Goal: Information Seeking & Learning: Learn about a topic

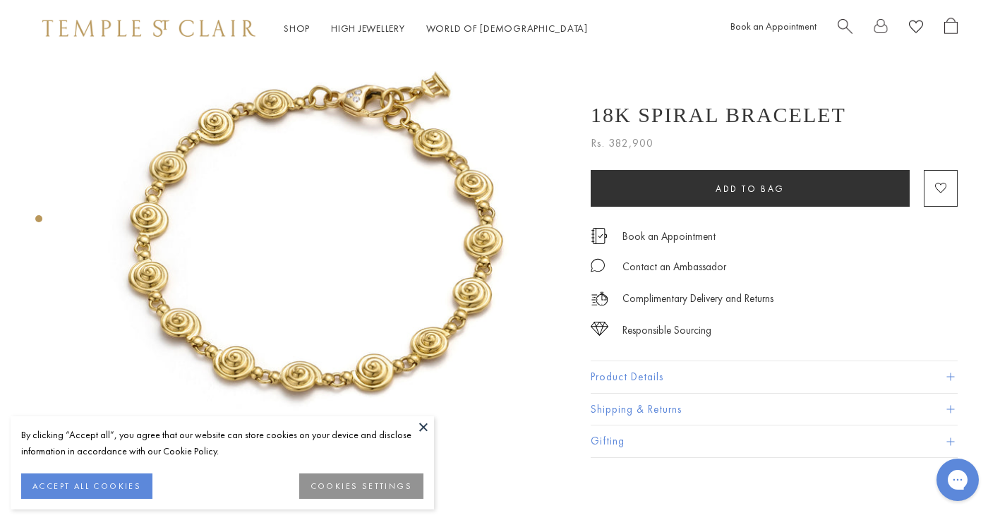
scroll to position [71, 0]
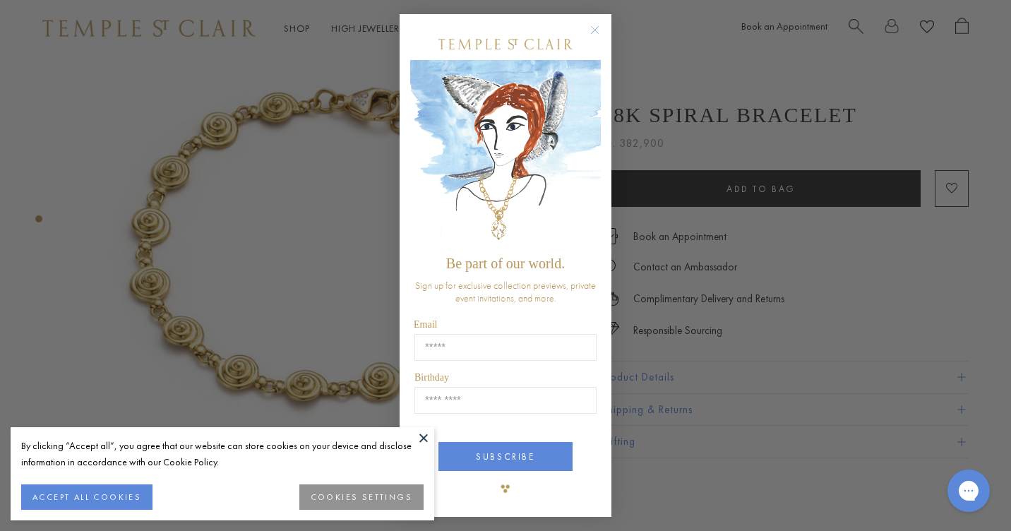
click at [594, 30] on circle "Close dialog" at bounding box center [595, 30] width 17 height 17
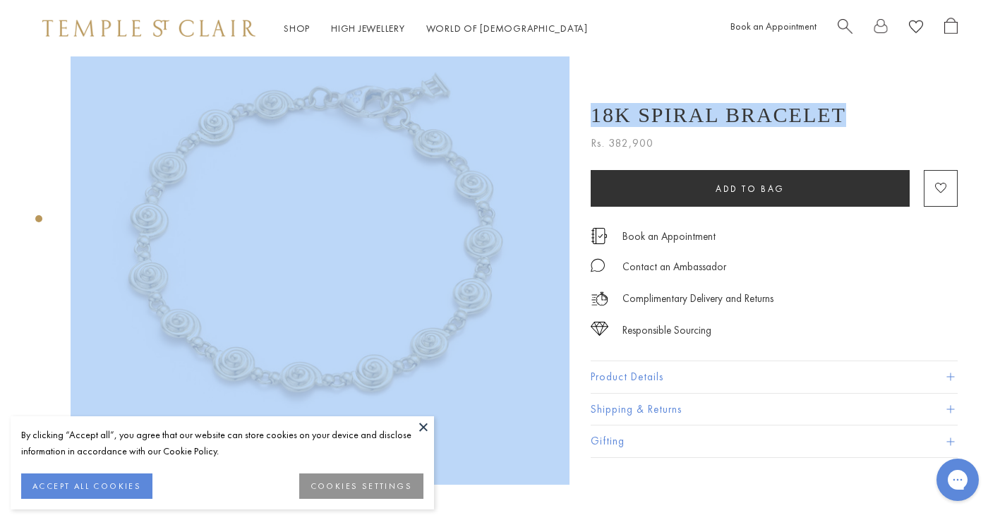
drag, startPoint x: 579, startPoint y: 99, endPoint x: 848, endPoint y: 102, distance: 269.7
click at [612, 102] on div "SEE RECOMMENDED CHAIN PAIRINGS 18K Spiral Bracelet Rs. 382,900 The 18K Spiral B…" at bounding box center [306, 235] width 612 height 499
click at [851, 108] on div "18K Spiral Bracelet" at bounding box center [774, 115] width 367 height 24
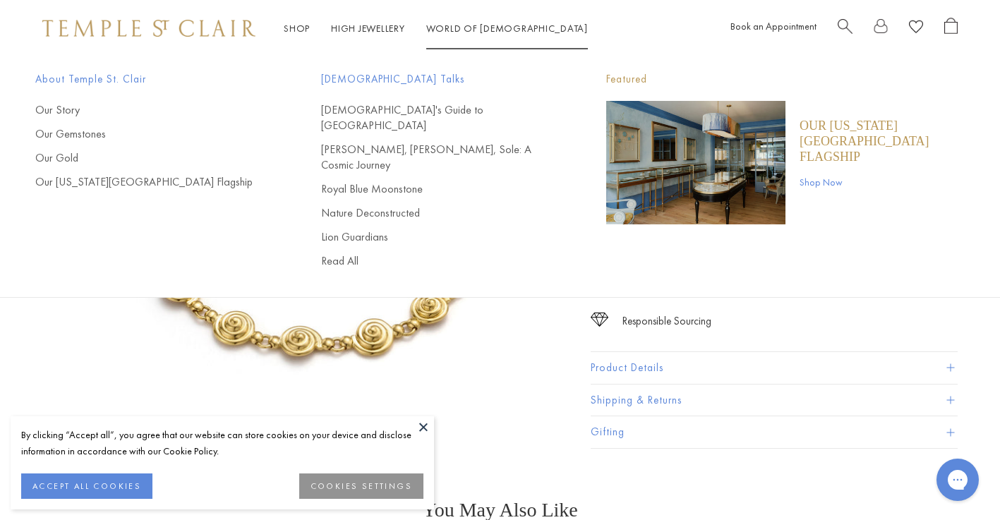
scroll to position [141, 0]
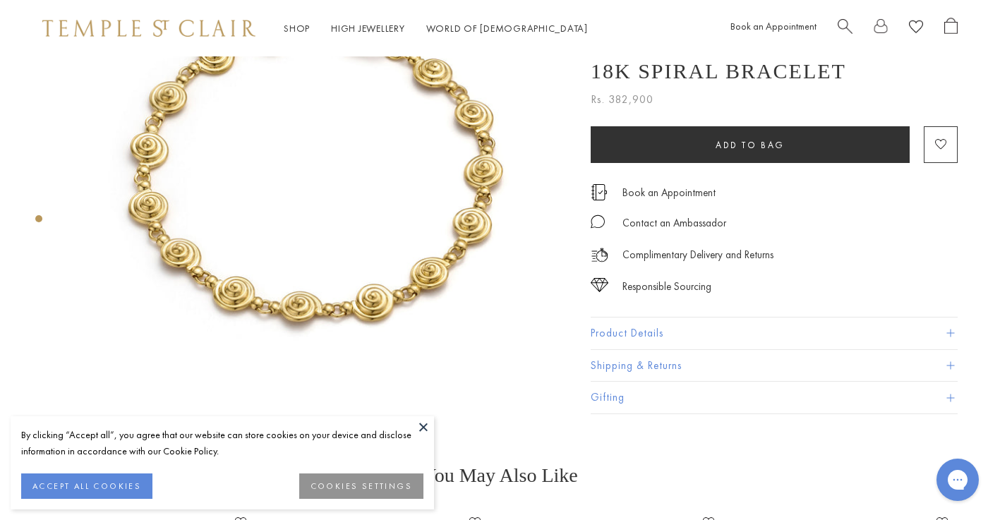
click at [646, 330] on button "Product Details" at bounding box center [774, 334] width 367 height 32
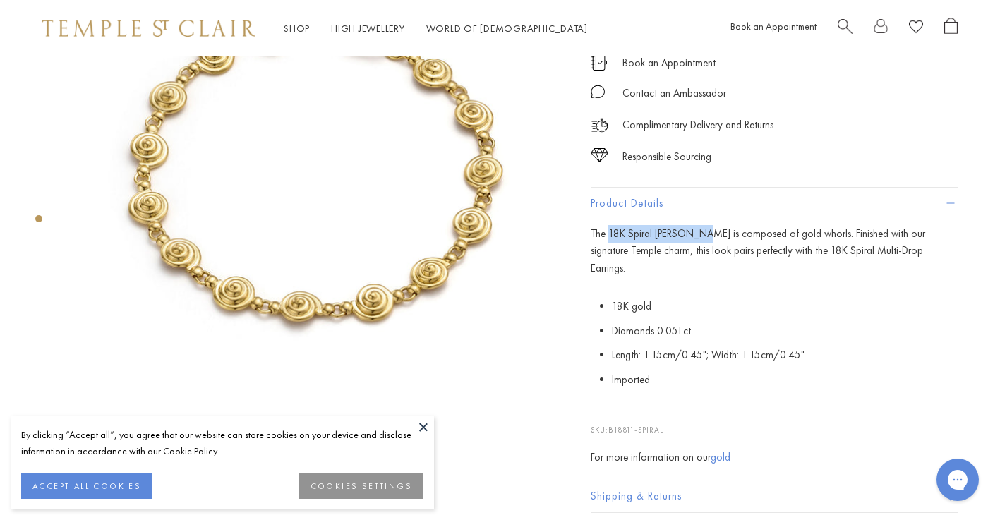
drag, startPoint x: 608, startPoint y: 237, endPoint x: 691, endPoint y: 230, distance: 82.9
click at [691, 230] on span "The 18K Spiral Bracelet is composed of gold whorls. Finished with our signature…" at bounding box center [758, 251] width 335 height 49
drag, startPoint x: 691, startPoint y: 230, endPoint x: 731, endPoint y: 235, distance: 40.5
click at [731, 235] on span "The 18K Spiral Bracelet is composed of gold whorls. Finished with our signature…" at bounding box center [758, 251] width 335 height 49
drag, startPoint x: 750, startPoint y: 238, endPoint x: 824, endPoint y: 232, distance: 74.3
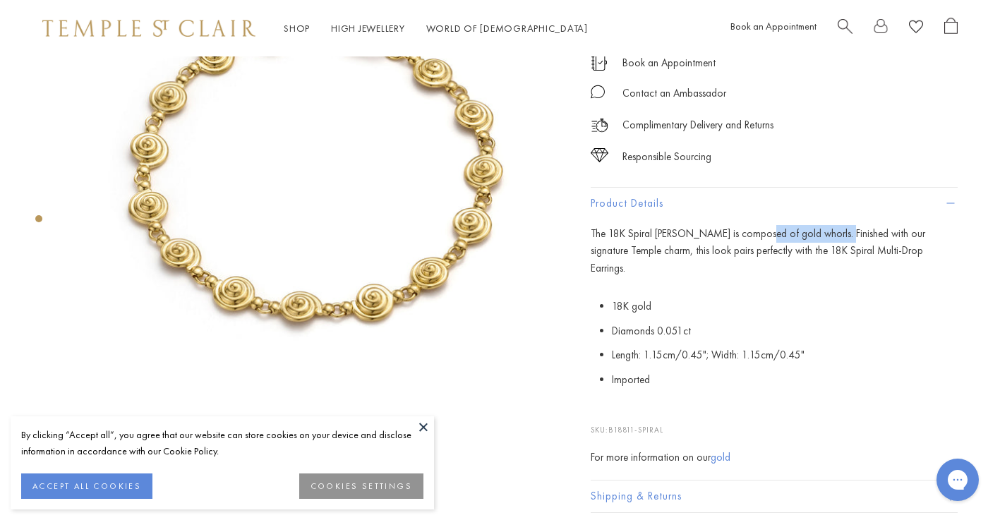
click at [824, 232] on span "The 18K Spiral Bracelet is composed of gold whorls. Finished with our signature…" at bounding box center [758, 251] width 335 height 49
drag, startPoint x: 824, startPoint y: 232, endPoint x: 870, endPoint y: 237, distance: 46.1
click at [840, 237] on span "The 18K Spiral Bracelet is composed of gold whorls. Finished with our signature…" at bounding box center [758, 251] width 335 height 49
drag, startPoint x: 914, startPoint y: 232, endPoint x: 616, endPoint y: 251, distance: 299.2
click at [616, 251] on span "The 18K Spiral Bracelet is composed of gold whorls. Finished with our signature…" at bounding box center [758, 251] width 335 height 49
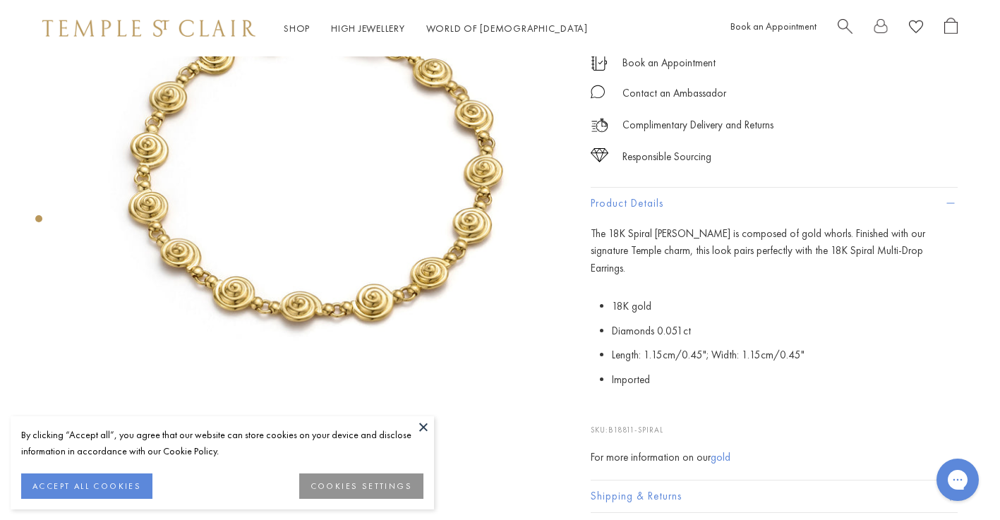
drag, startPoint x: 616, startPoint y: 251, endPoint x: 635, endPoint y: 254, distance: 19.4
click at [635, 254] on span "The 18K Spiral Bracelet is composed of gold whorls. Finished with our signature…" at bounding box center [758, 251] width 335 height 49
drag, startPoint x: 896, startPoint y: 254, endPoint x: 678, endPoint y: 251, distance: 218.2
click at [678, 251] on p "The 18K Spiral Bracelet is composed of gold whorls. Finished with our signature…" at bounding box center [774, 251] width 367 height 52
click at [839, 260] on p "The 18K Spiral Bracelet is composed of gold whorls. Finished with our signature…" at bounding box center [774, 251] width 367 height 52
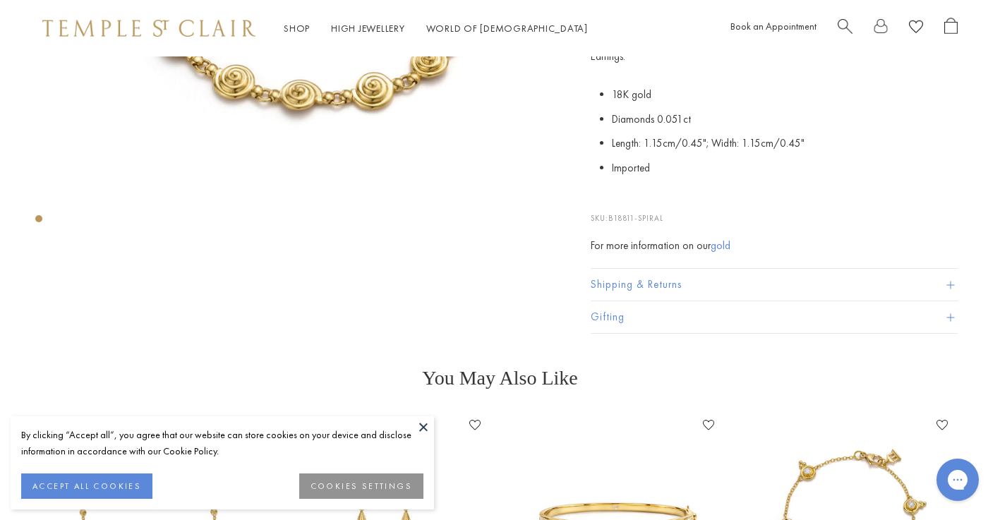
scroll to position [282, 0]
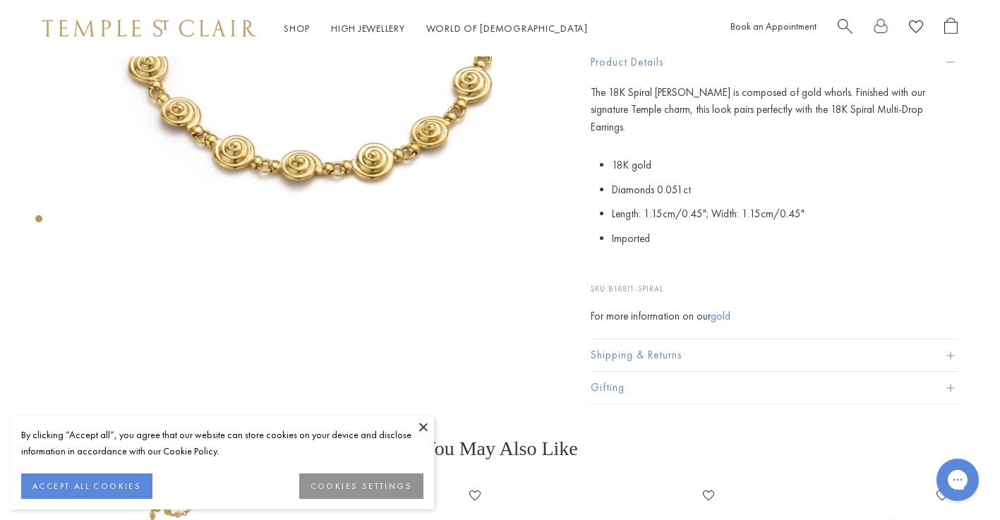
click at [840, 115] on span "The 18K Spiral Bracelet is composed of gold whorls. Finished with our signature…" at bounding box center [758, 109] width 335 height 49
click at [762, 111] on span "The 18K Spiral Bracelet is composed of gold whorls. Finished with our signature…" at bounding box center [758, 109] width 335 height 49
click at [777, 110] on span "The 18K Spiral Bracelet is composed of gold whorls. Finished with our signature…" at bounding box center [758, 109] width 335 height 49
click at [801, 111] on span "The 18K Spiral Bracelet is composed of gold whorls. Finished with our signature…" at bounding box center [758, 109] width 335 height 49
click at [820, 109] on span "The 18K Spiral Bracelet is composed of gold whorls. Finished with our signature…" at bounding box center [758, 109] width 335 height 49
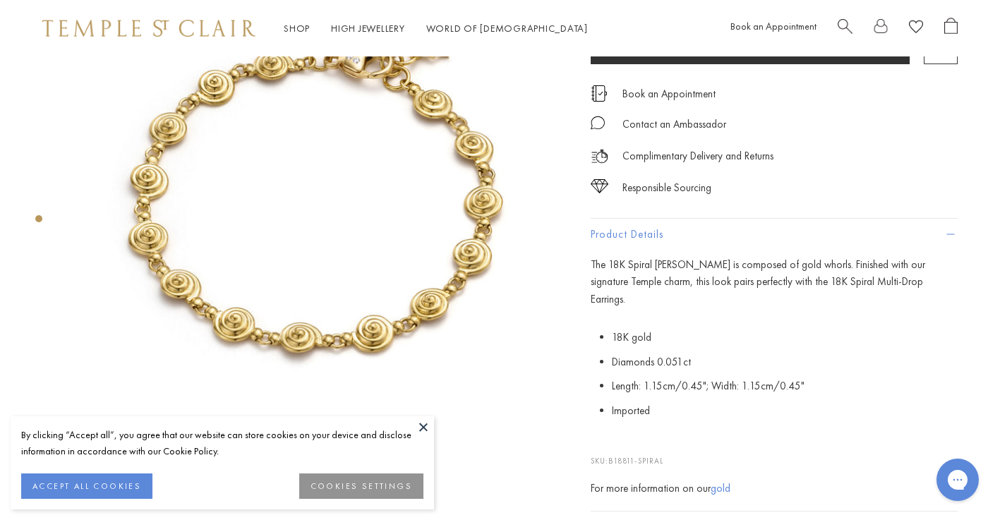
scroll to position [212, 0]
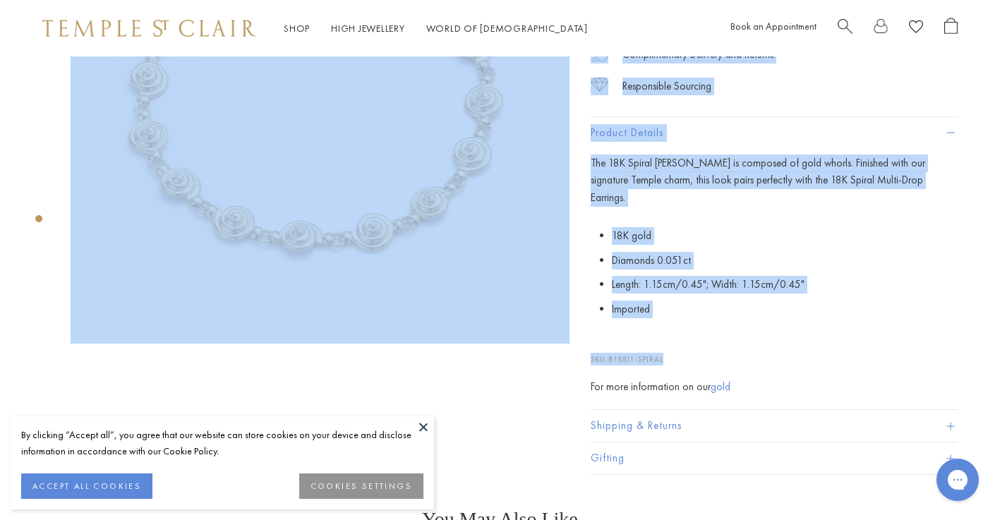
drag, startPoint x: 675, startPoint y: 337, endPoint x: 565, endPoint y: 334, distance: 110.2
click at [565, 334] on div "SEE RECOMMENDED CHAIN PAIRINGS 18K Spiral Bracelet Rs. 382,900 The 18K Spiral B…" at bounding box center [306, 151] width 612 height 613
drag, startPoint x: 565, startPoint y: 334, endPoint x: 690, endPoint y: 337, distance: 125.7
click at [690, 339] on p "SKU: B18811-SPIRAL" at bounding box center [774, 352] width 367 height 27
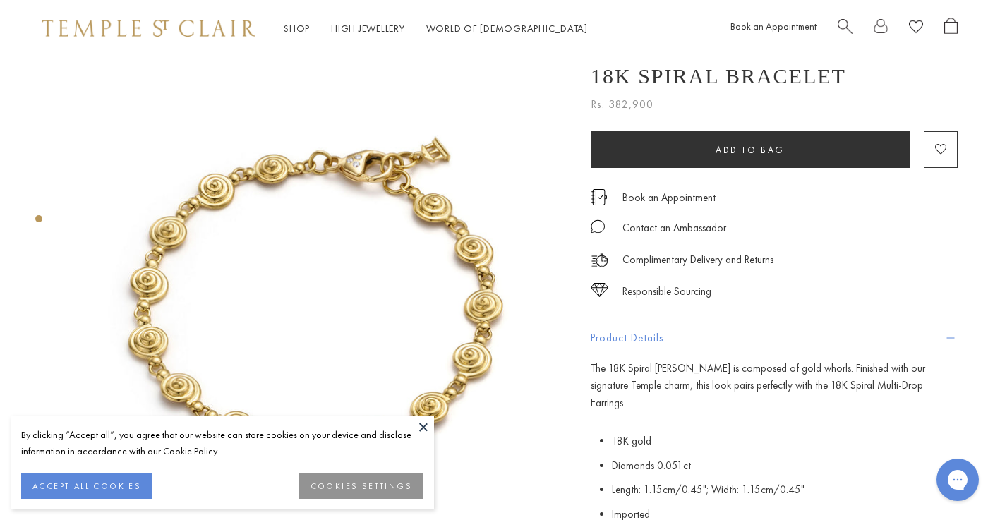
scroll to position [0, 0]
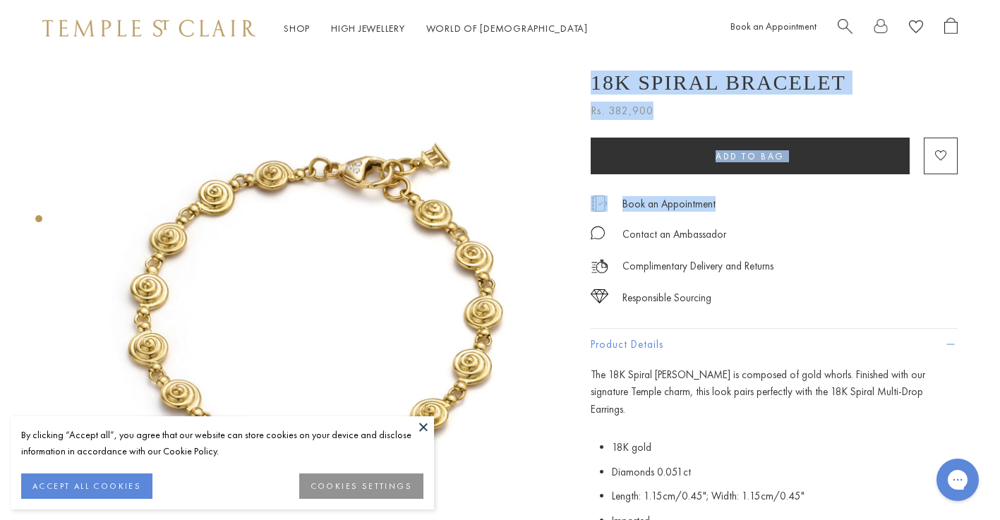
drag, startPoint x: 766, startPoint y: 194, endPoint x: 547, endPoint y: 199, distance: 218.9
click at [547, 199] on div "SEE RECOMMENDED CHAIN PAIRINGS 18K Spiral Bracelet Rs. 382,900 The 18K Spiral B…" at bounding box center [306, 362] width 612 height 613
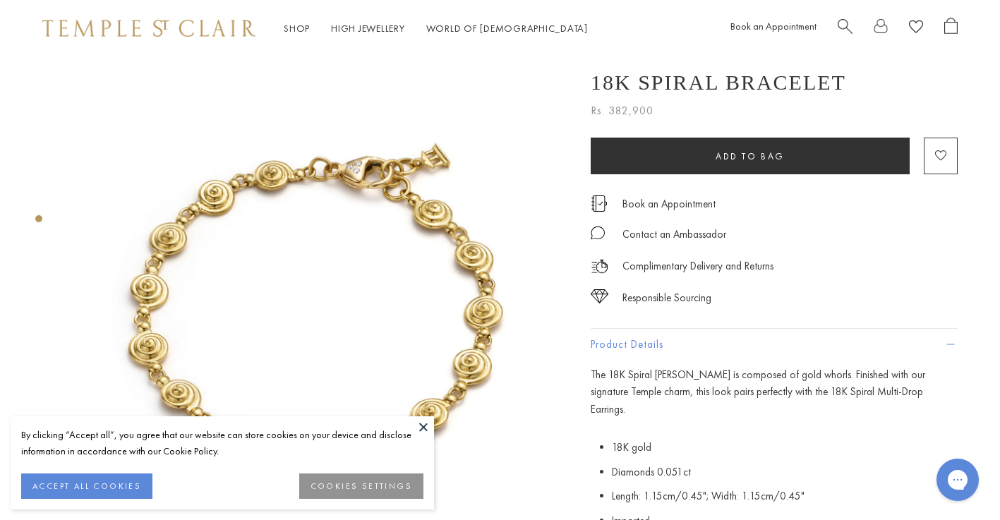
drag, startPoint x: 547, startPoint y: 199, endPoint x: 820, endPoint y: 246, distance: 276.6
click at [820, 246] on div "Complimentary Delivery and Returns" at bounding box center [774, 260] width 367 height 32
drag, startPoint x: 781, startPoint y: 241, endPoint x: 584, endPoint y: 236, distance: 197.0
click at [584, 236] on div "SEE RECOMMENDED CHAIN PAIRINGS 18K Spiral Bracelet Rs. 382,900 The 18K Spiral B…" at bounding box center [306, 362] width 612 height 613
drag, startPoint x: 584, startPoint y: 236, endPoint x: 697, endPoint y: 232, distance: 113.0
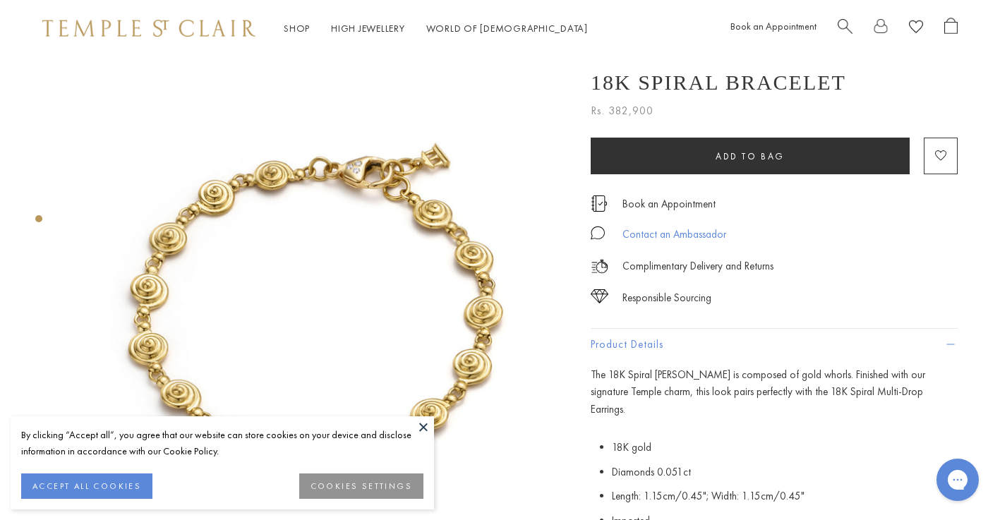
click at [697, 232] on div "Contact an Ambassador" at bounding box center [675, 235] width 104 height 18
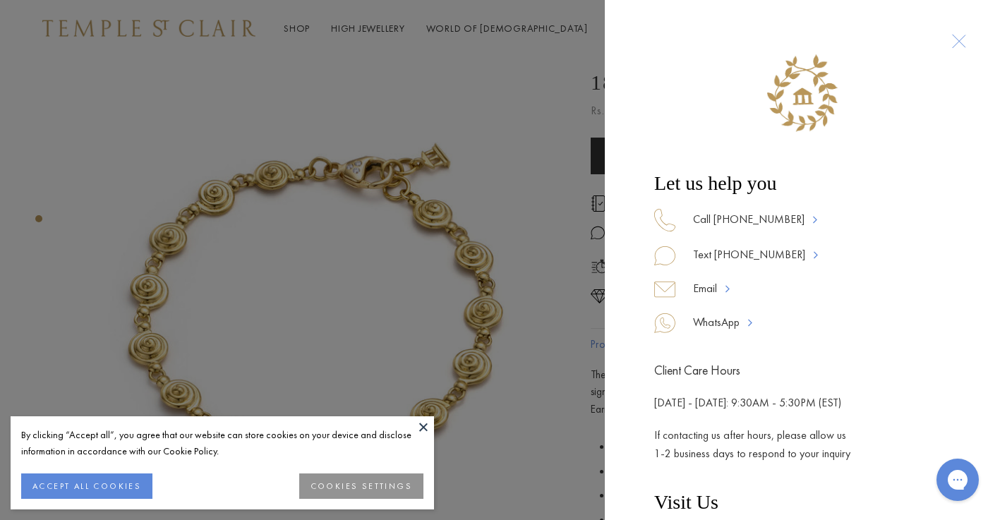
click at [948, 40] on div at bounding box center [959, 41] width 26 height 26
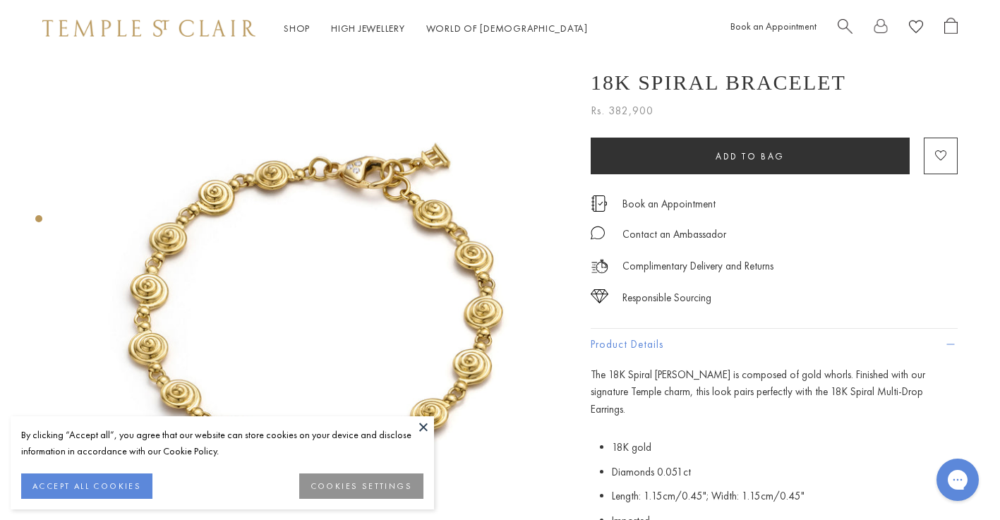
click at [705, 268] on p "Complimentary Delivery and Returns" at bounding box center [698, 267] width 151 height 18
click at [786, 265] on div "Complimentary Delivery and Returns" at bounding box center [774, 260] width 367 height 32
drag, startPoint x: 585, startPoint y: 191, endPoint x: 802, endPoint y: 289, distance: 237.6
click at [612, 289] on div "SEE RECOMMENDED CHAIN PAIRINGS 18K Spiral Bracelet Rs. 382,900 The 18K Spiral B…" at bounding box center [306, 362] width 612 height 613
click at [805, 286] on div "Responsible Sourcing" at bounding box center [774, 291] width 367 height 32
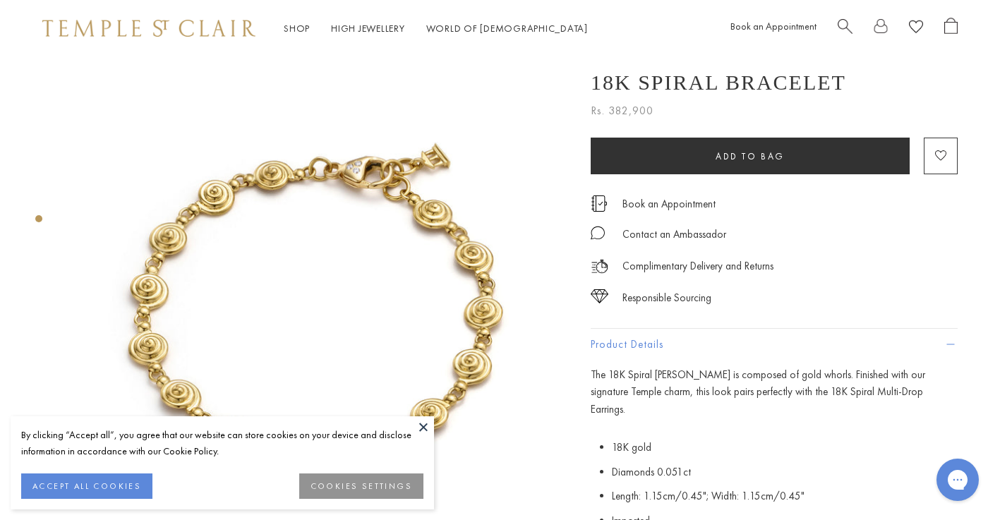
click at [418, 421] on button at bounding box center [423, 426] width 21 height 21
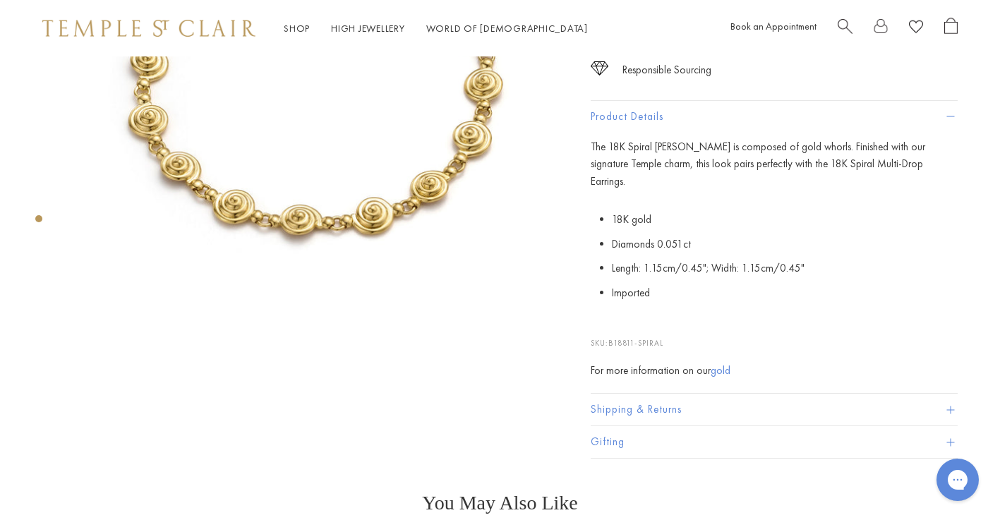
scroll to position [282, 0]
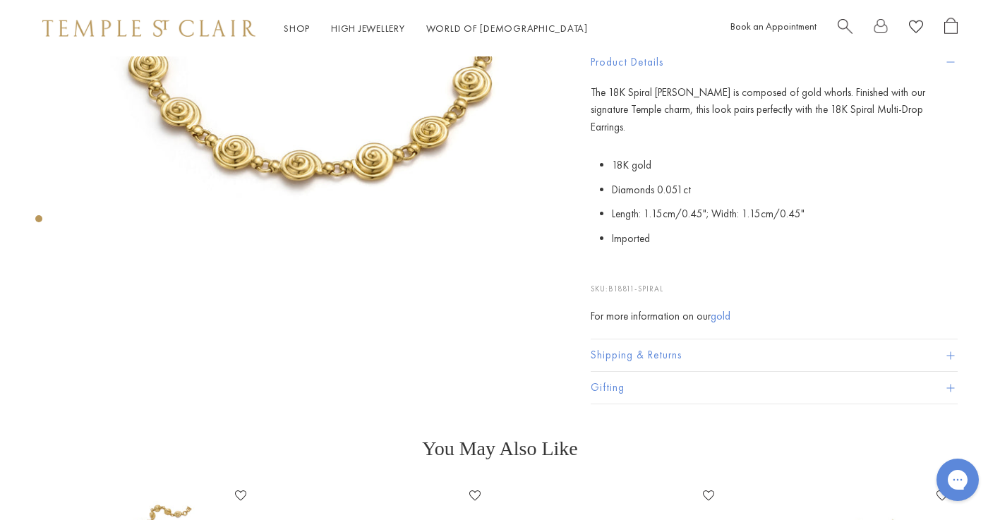
click at [771, 378] on button "Gifting" at bounding box center [774, 388] width 367 height 32
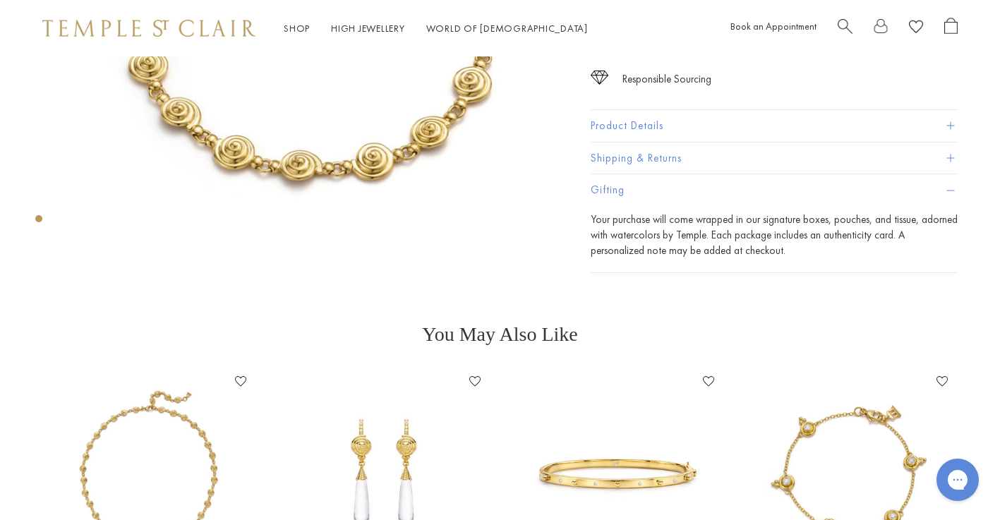
scroll to position [0, 0]
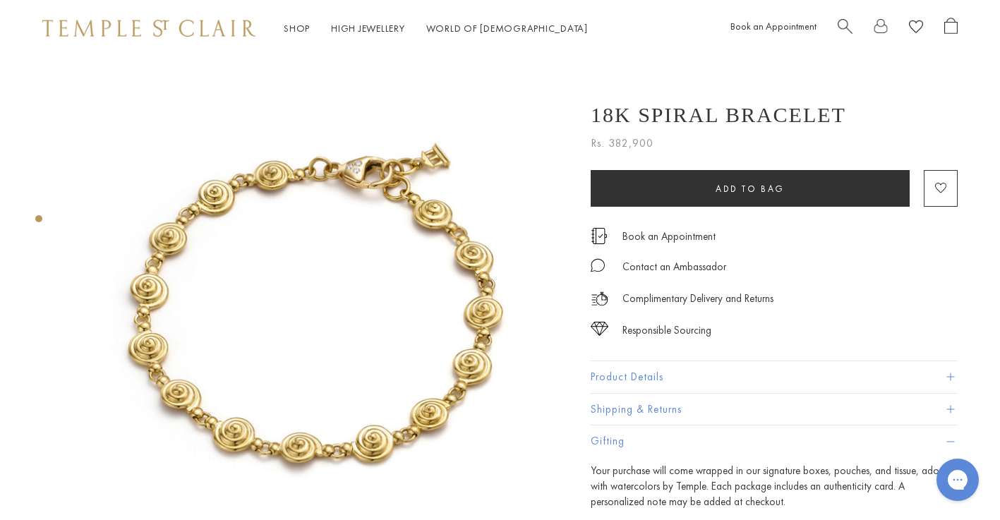
click at [923, 266] on div "Contact an Ambassador" at bounding box center [774, 260] width 367 height 32
